Goal: Find specific page/section: Find specific page/section

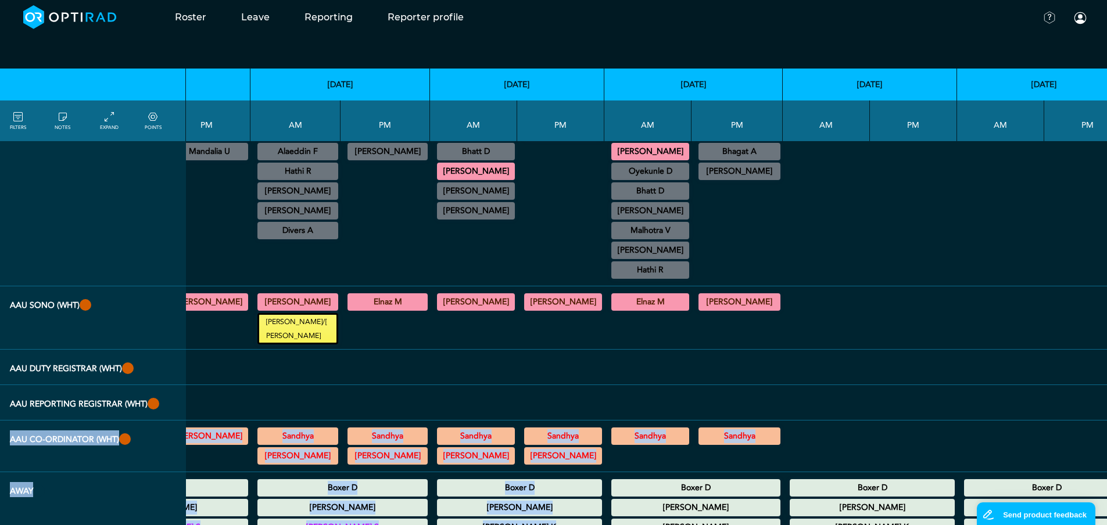
scroll to position [271, 318]
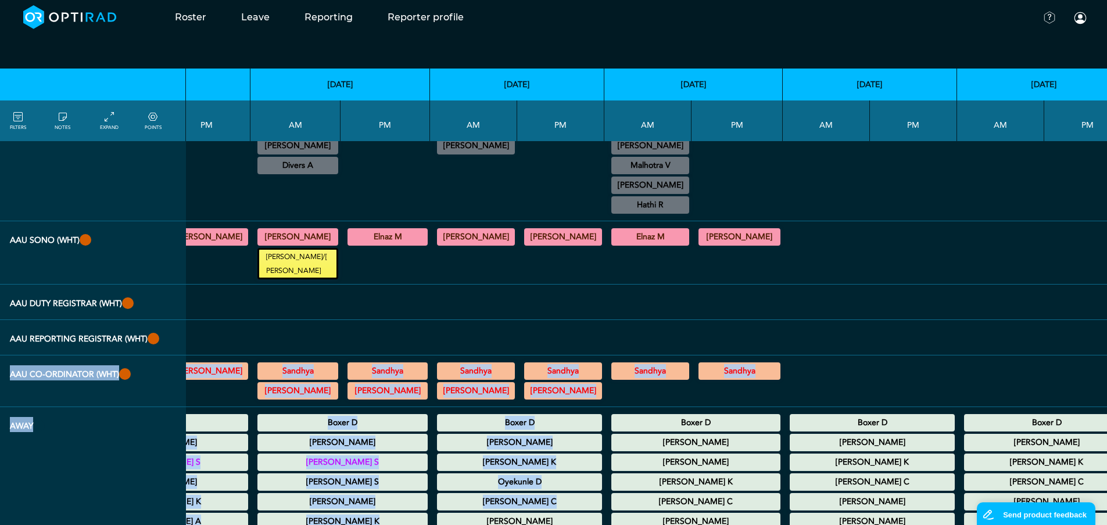
drag, startPoint x: 537, startPoint y: 523, endPoint x: 486, endPoint y: 522, distance: 50.5
click at [486, 522] on tbody "AAU (WHT) [PERSON_NAME] S CT Trauma & Urgent/MRI Trauma & Urgent 08:30 - 13:30 …" at bounding box center [420, 413] width 1421 height 967
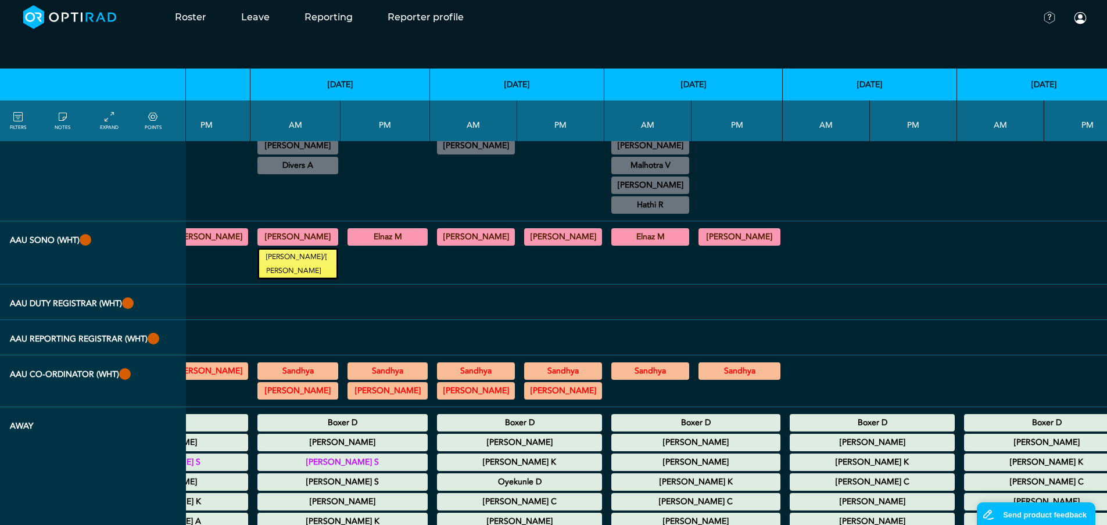
click at [517, 223] on td "[PERSON_NAME] General [DEMOGRAPHIC_DATA] 13:30 - 18:30 WGH" at bounding box center [560, 252] width 87 height 63
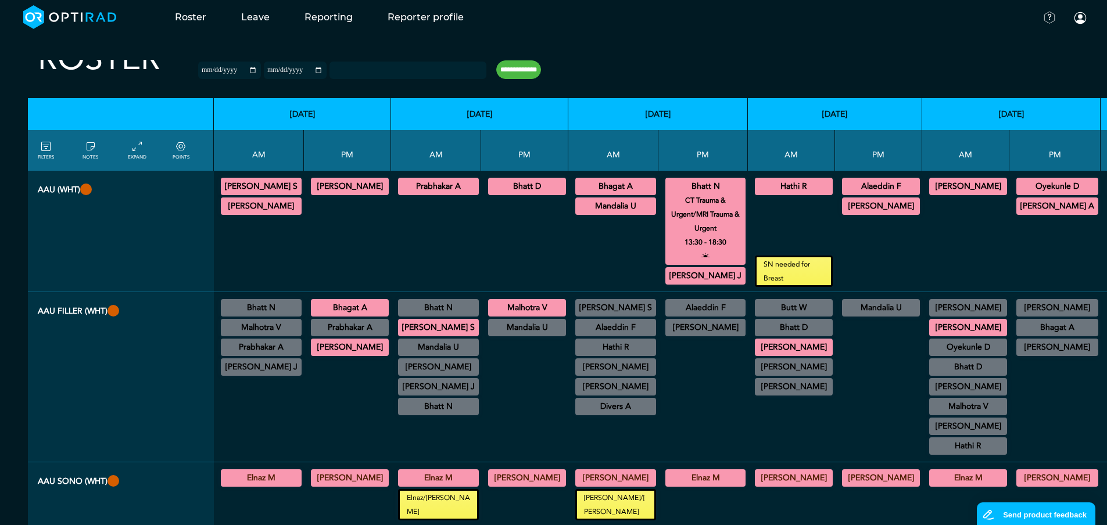
scroll to position [58, 0]
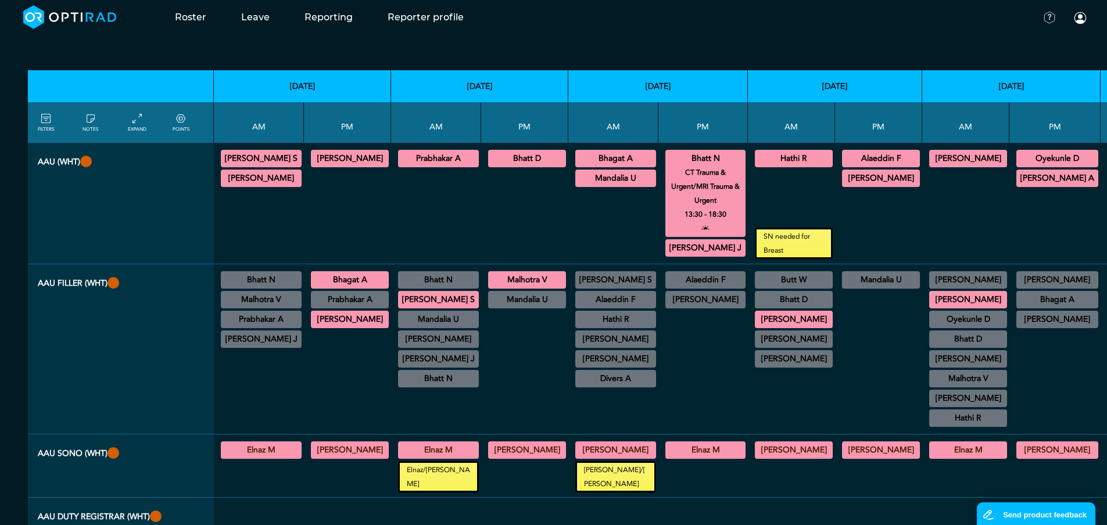
click at [697, 166] on small "CT Trauma & Urgent/MRI Trauma & Urgent" at bounding box center [705, 187] width 91 height 42
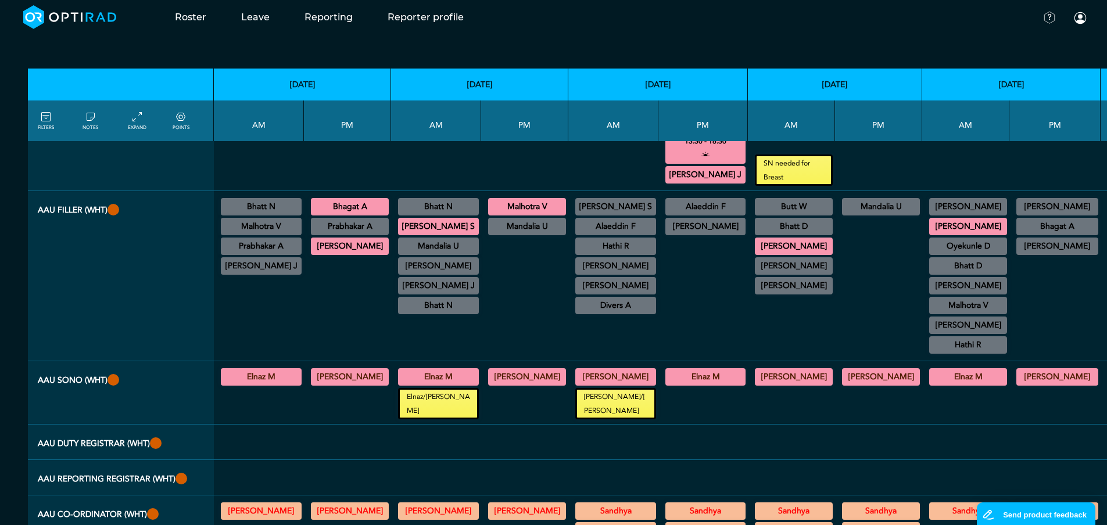
scroll to position [116, 0]
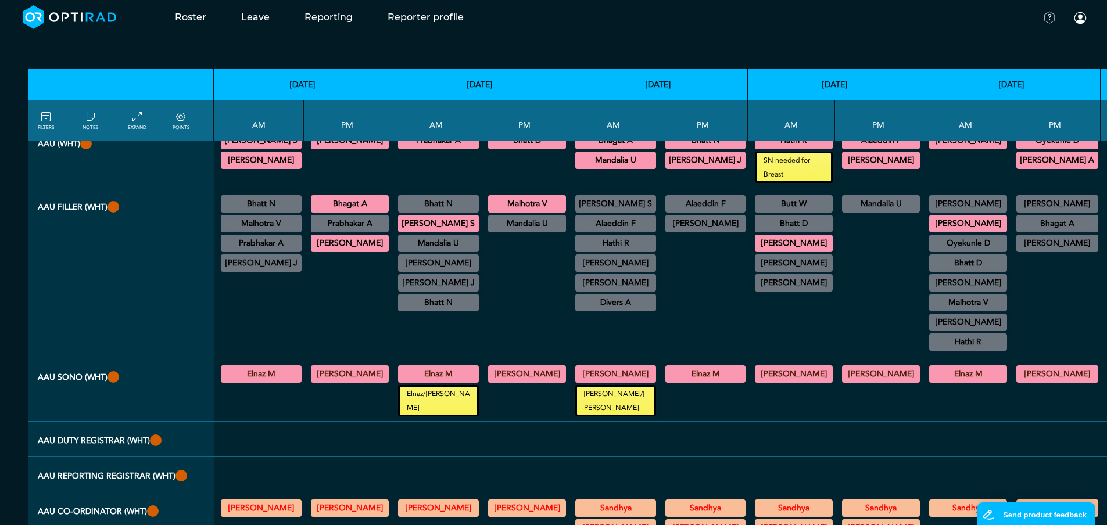
scroll to position [58, 0]
